Goal: Information Seeking & Learning: Learn about a topic

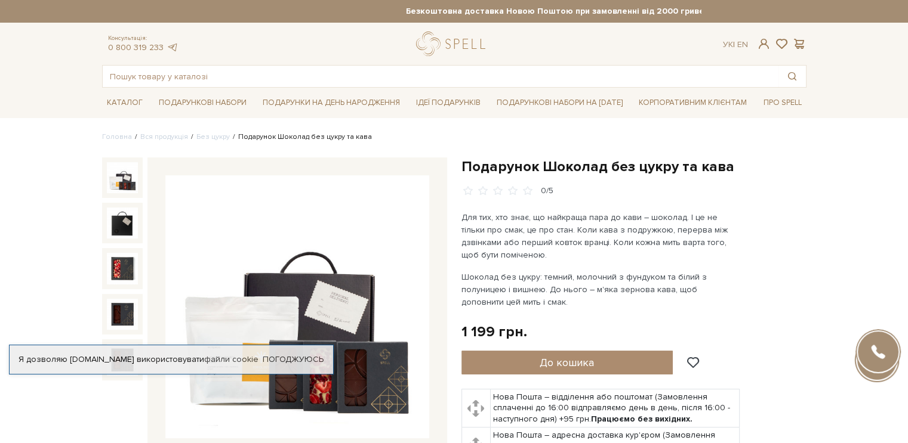
click at [128, 175] on img at bounding box center [122, 177] width 31 height 31
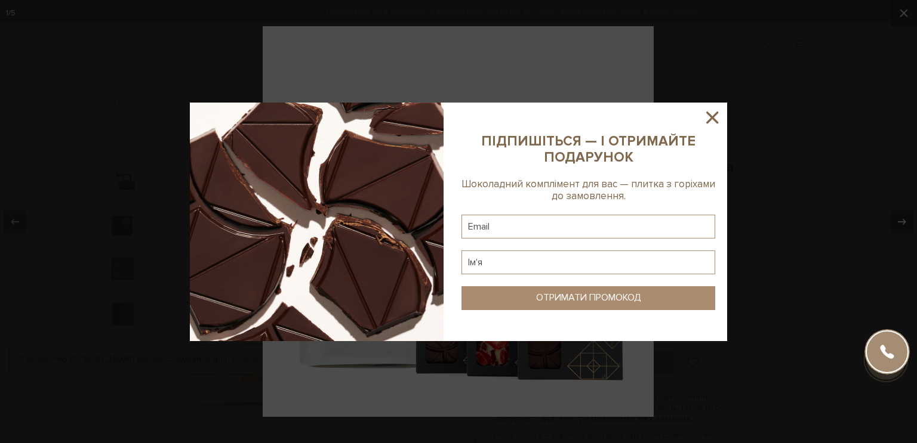
click at [704, 113] on icon at bounding box center [712, 117] width 20 height 20
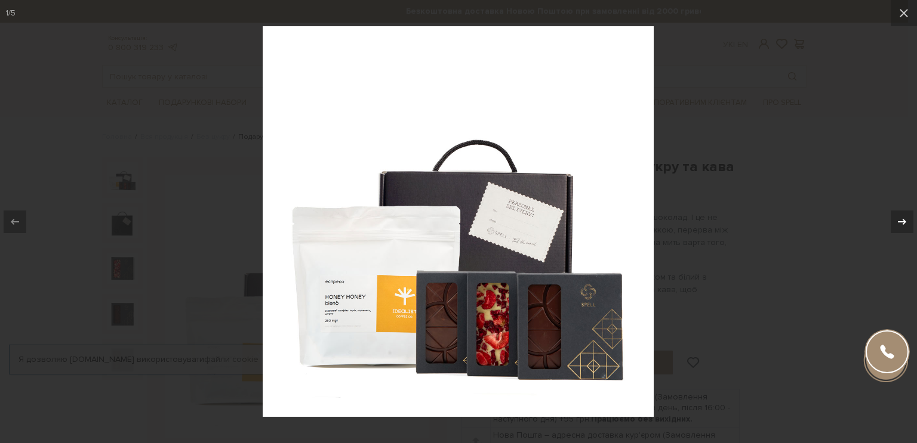
click at [902, 224] on icon at bounding box center [902, 222] width 14 height 14
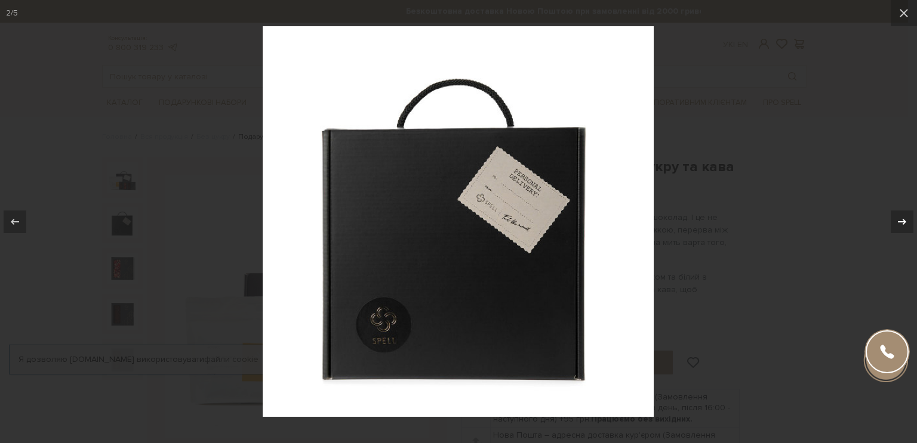
click at [901, 223] on icon at bounding box center [902, 222] width 14 height 14
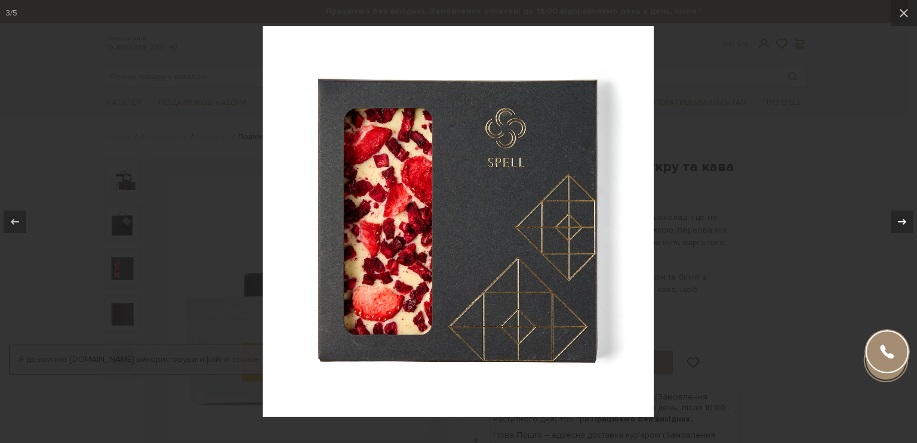
click at [901, 223] on div "3 / 5" at bounding box center [458, 221] width 917 height 443
click at [901, 223] on icon at bounding box center [902, 222] width 14 height 14
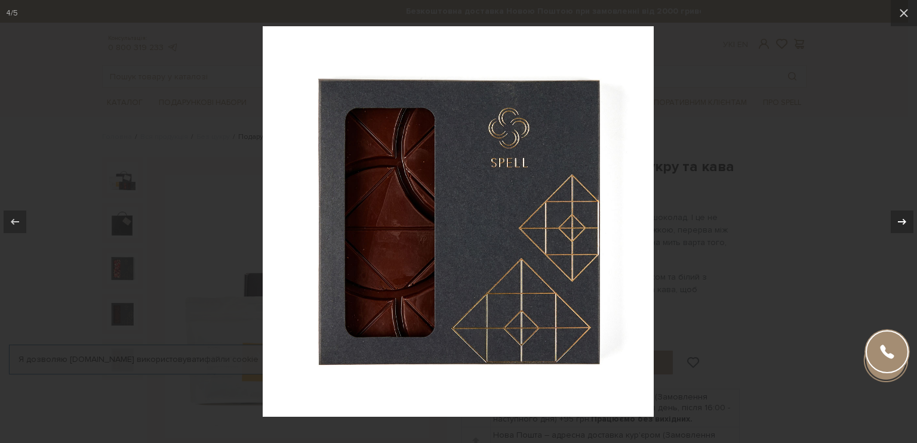
click at [901, 223] on div "4 / 5" at bounding box center [458, 221] width 917 height 443
click at [901, 223] on icon at bounding box center [902, 222] width 14 height 14
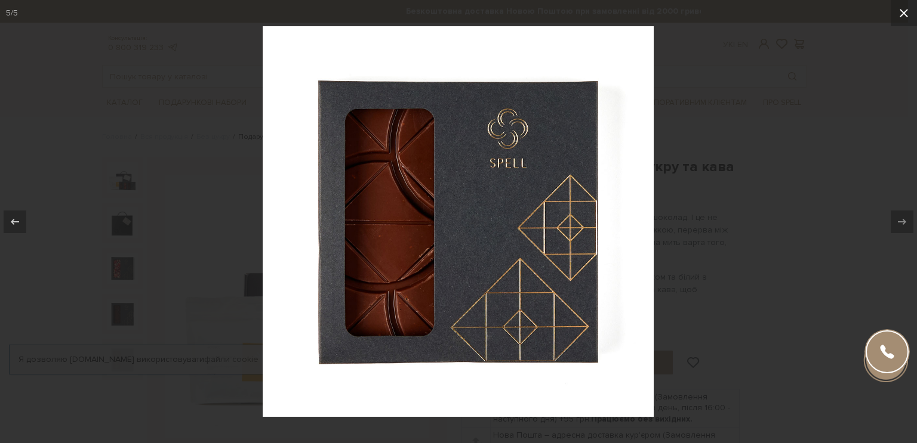
click at [907, 11] on icon at bounding box center [903, 13] width 14 height 14
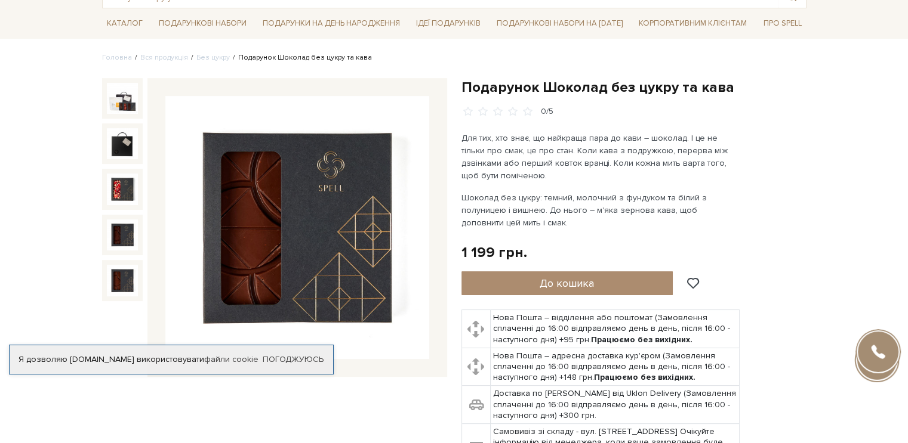
scroll to position [39, 0]
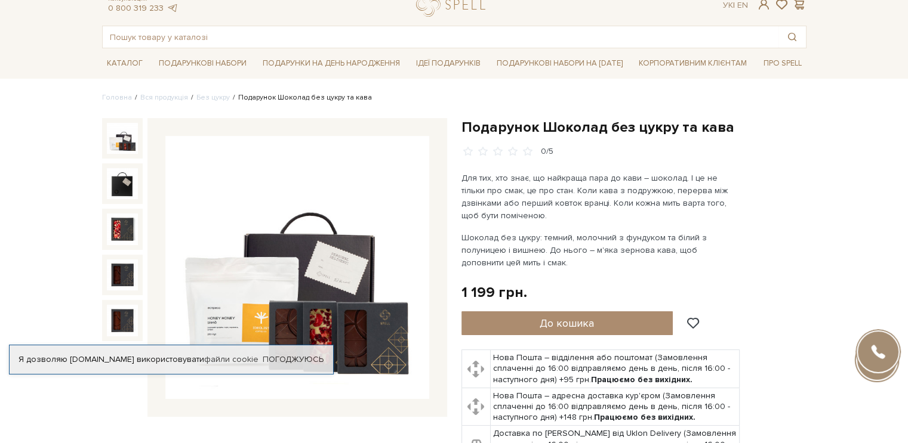
click at [123, 138] on img at bounding box center [122, 138] width 31 height 31
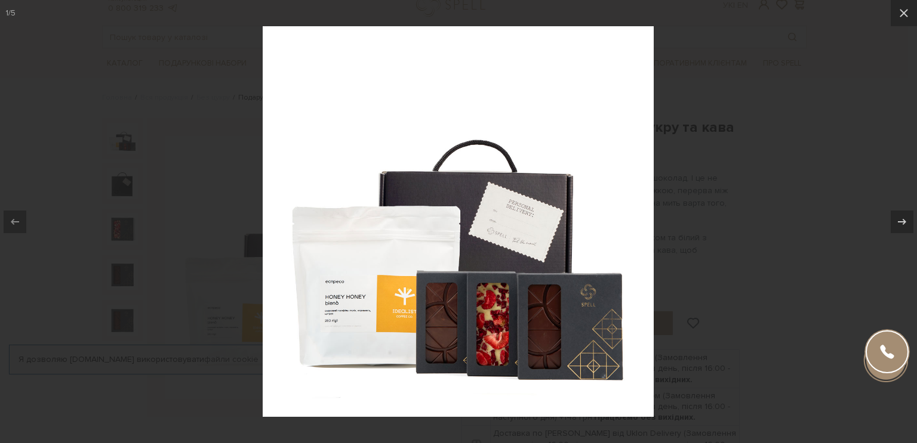
click at [377, 310] on img at bounding box center [458, 221] width 391 height 391
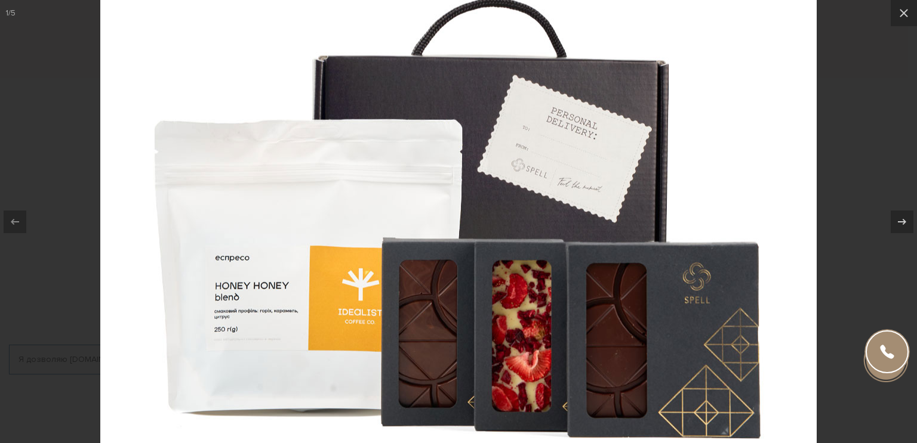
click at [254, 312] on img at bounding box center [458, 148] width 716 height 716
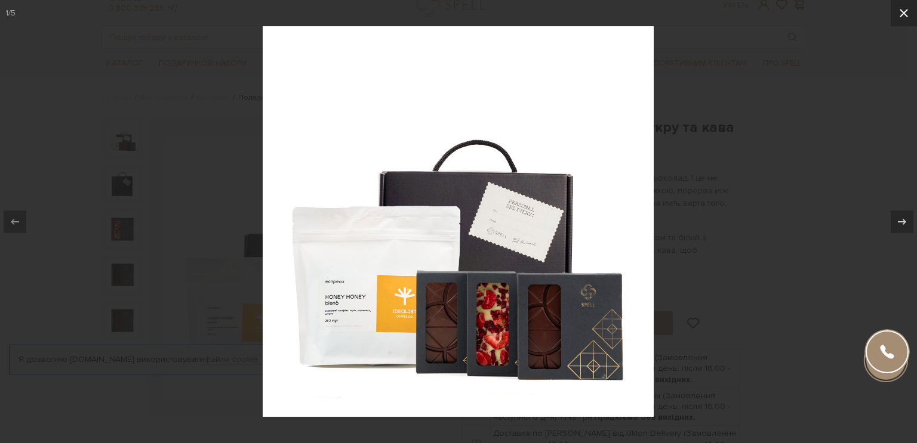
click at [904, 11] on icon at bounding box center [903, 13] width 14 height 14
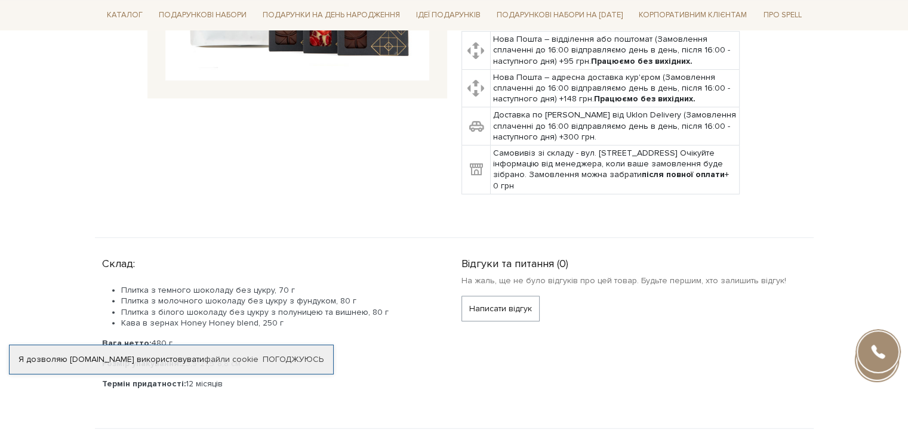
scroll to position [517, 0]
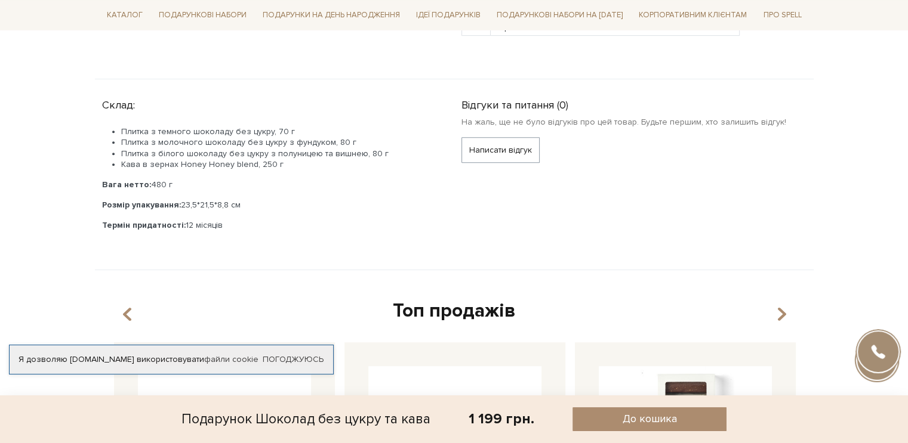
click at [177, 161] on li "Кава в зернах Honey Honey blend, 250 г" at bounding box center [277, 164] width 312 height 11
drag, startPoint x: 123, startPoint y: 164, endPoint x: 249, endPoint y: 157, distance: 126.7
click at [249, 159] on li "Кава в зернах Honey Honey blend, 250 г" at bounding box center [277, 164] width 312 height 11
copy li "Кава в зернах Honey Honey blend"
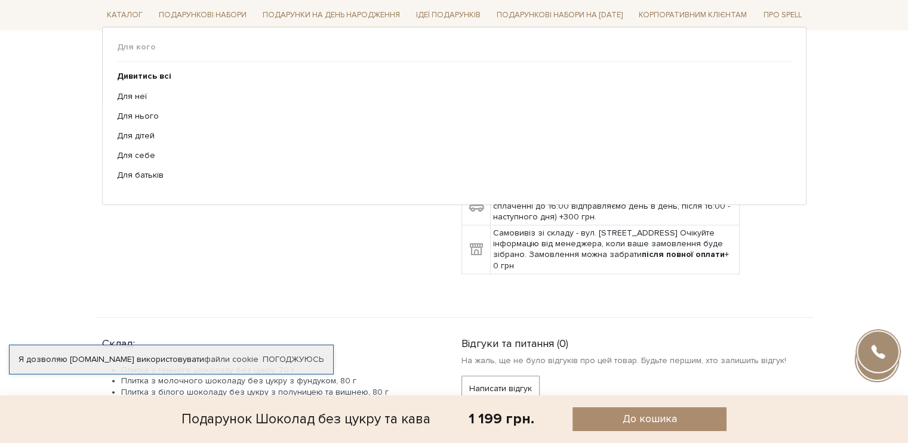
scroll to position [477, 0]
